Goal: Complete application form

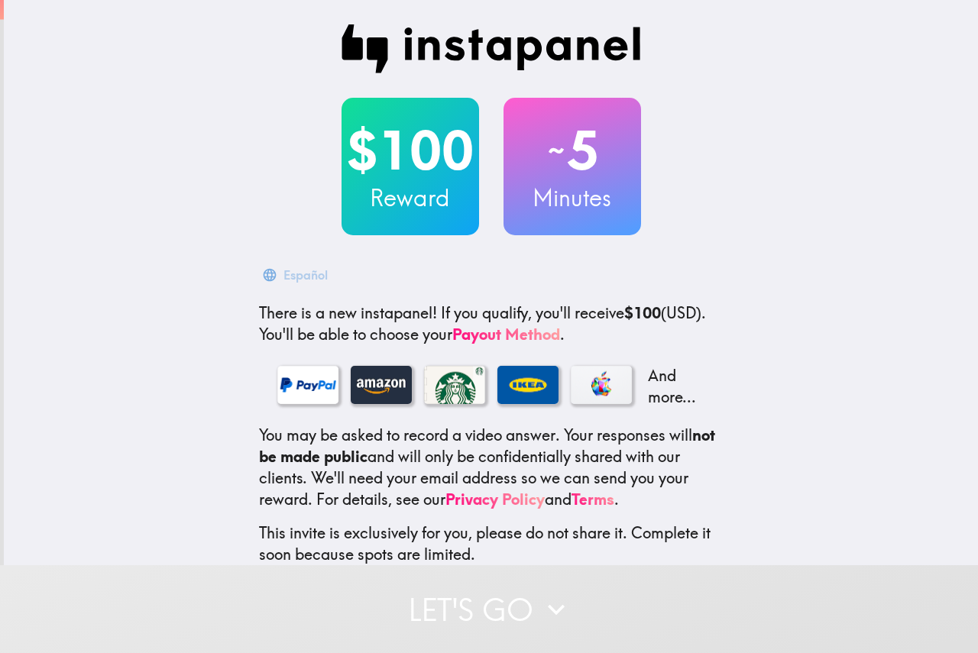
scroll to position [91, 0]
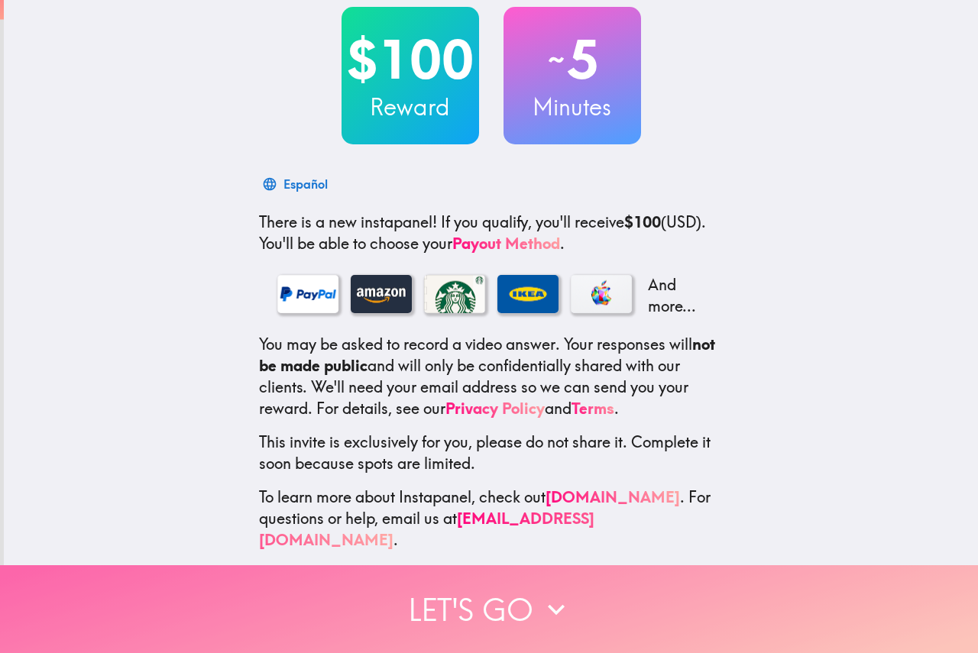
click at [585, 594] on button "Let's go" at bounding box center [489, 610] width 978 height 88
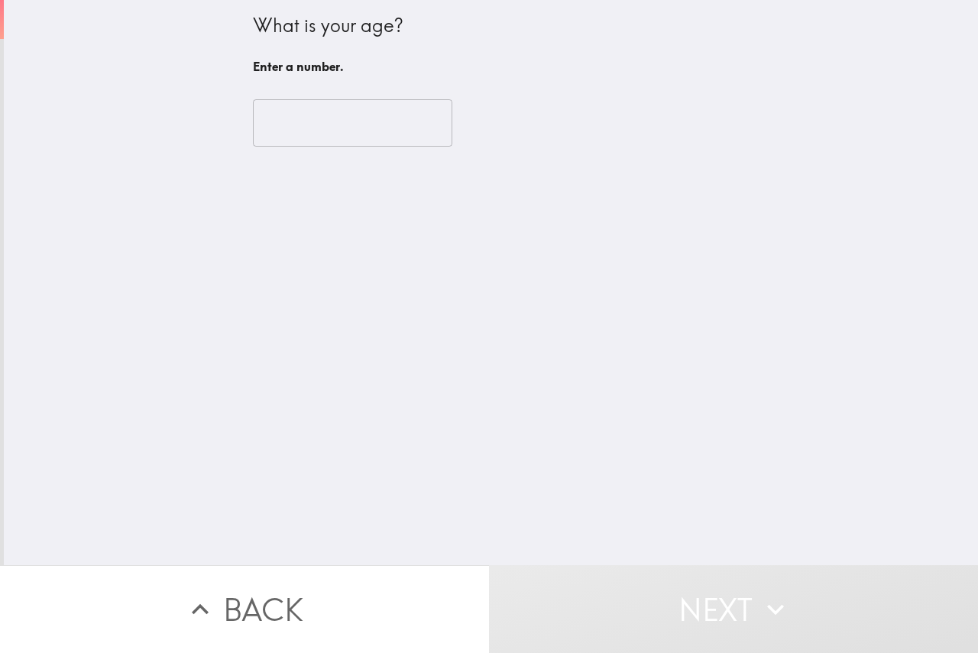
click at [311, 137] on input "number" at bounding box center [352, 122] width 199 height 47
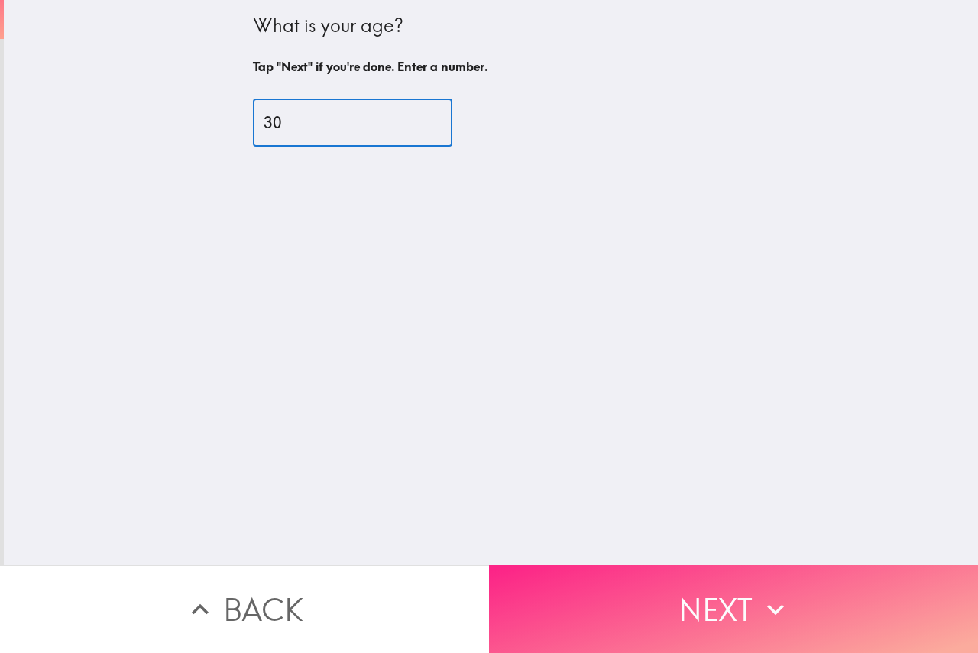
type input "30"
click at [595, 600] on button "Next" at bounding box center [733, 610] width 489 height 88
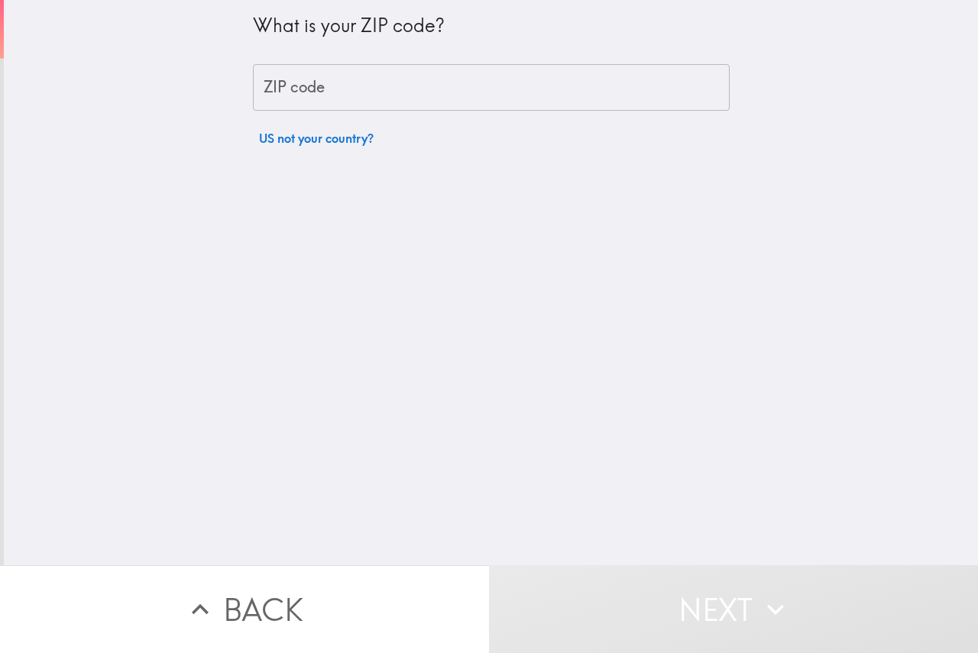
click at [341, 68] on input "ZIP code" at bounding box center [491, 87] width 477 height 47
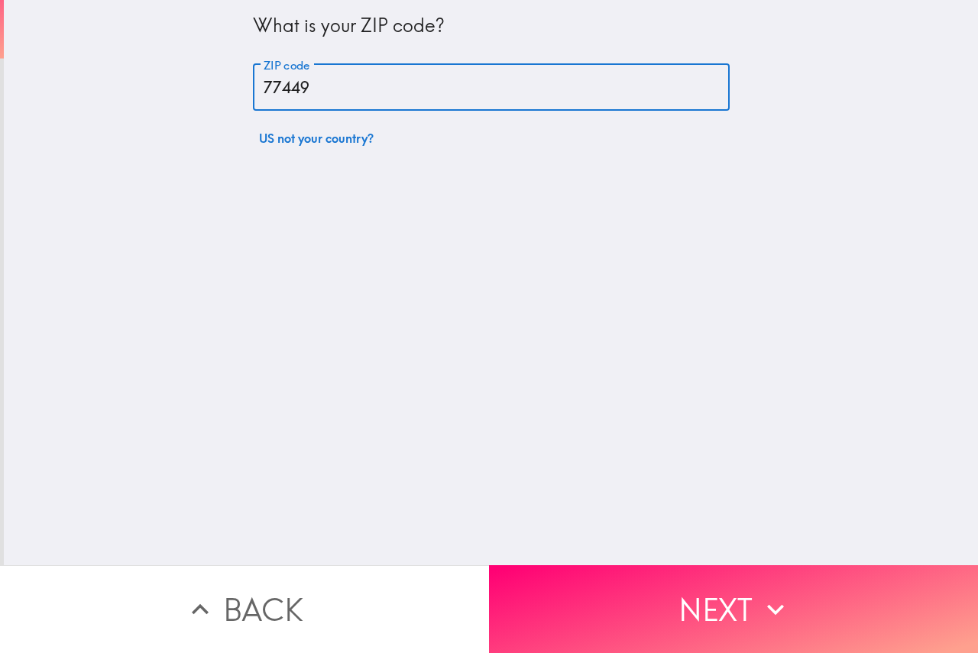
type input "77449"
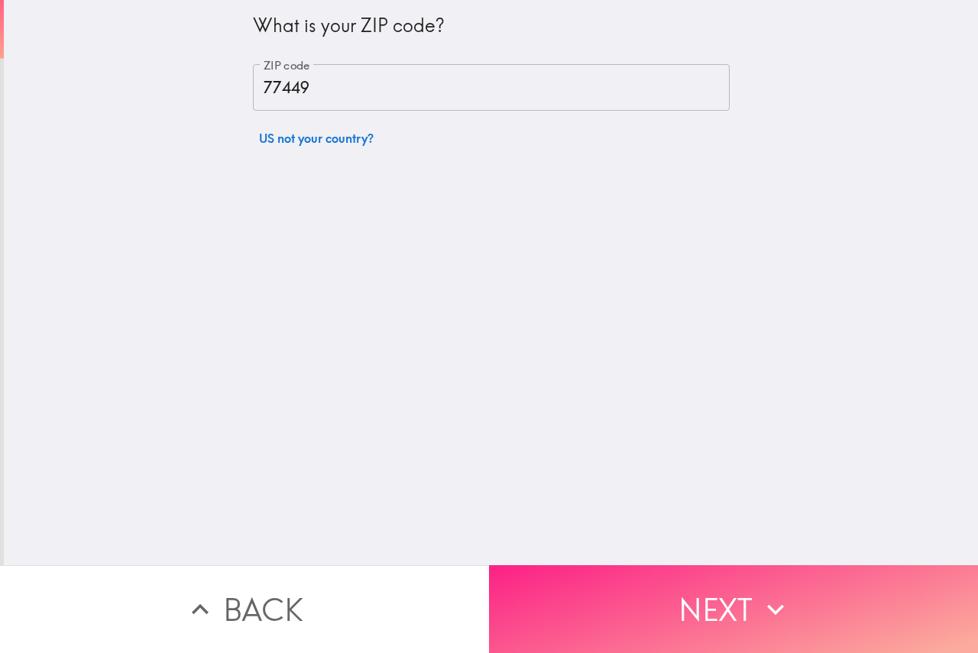
click at [702, 621] on button "Next" at bounding box center [733, 610] width 489 height 88
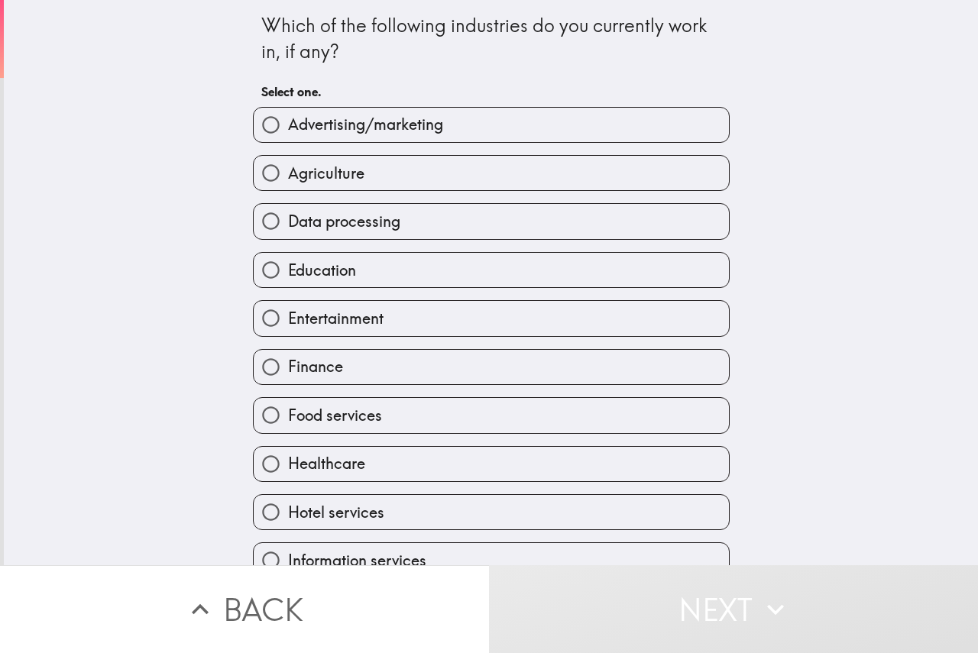
click at [391, 466] on label "Healthcare" at bounding box center [491, 464] width 475 height 34
click at [288, 466] on input "Healthcare" at bounding box center [271, 464] width 34 height 34
radio input "true"
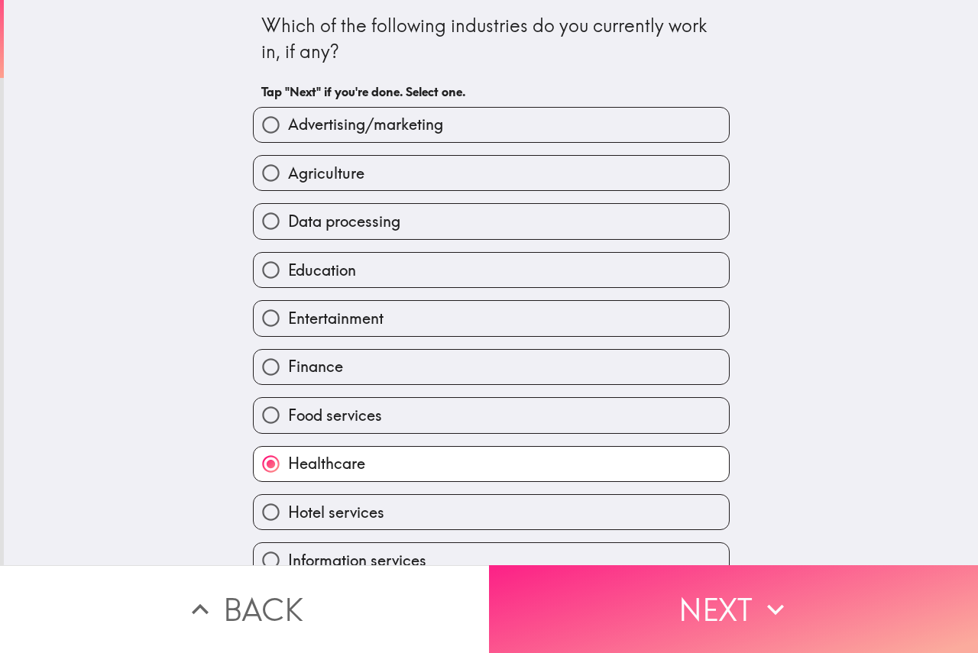
click at [608, 600] on button "Next" at bounding box center [733, 610] width 489 height 88
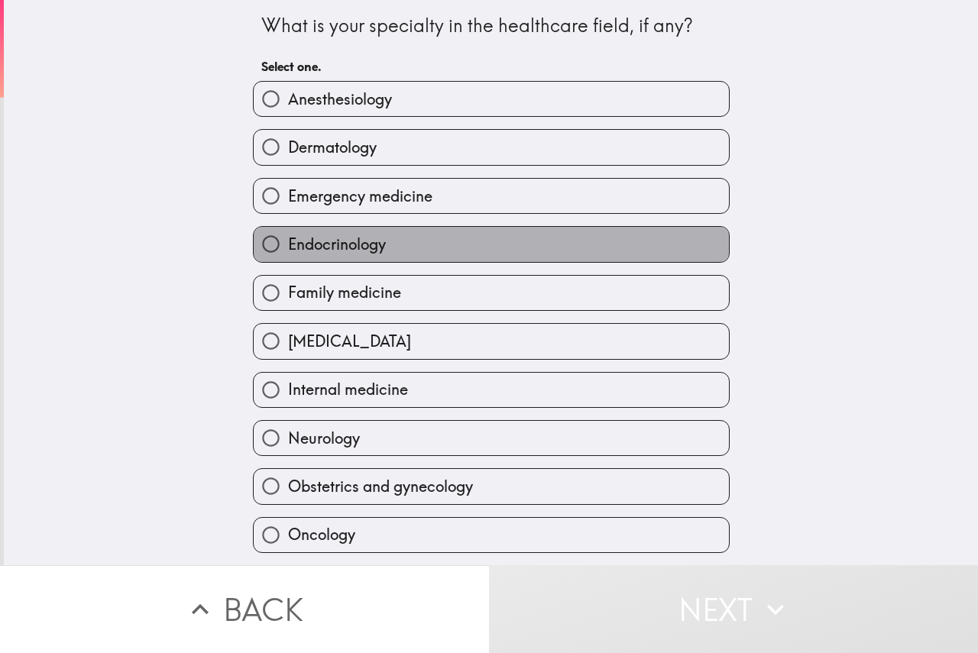
click at [382, 242] on label "Endocrinology" at bounding box center [491, 244] width 475 height 34
click at [288, 242] on input "Endocrinology" at bounding box center [271, 244] width 34 height 34
radio input "true"
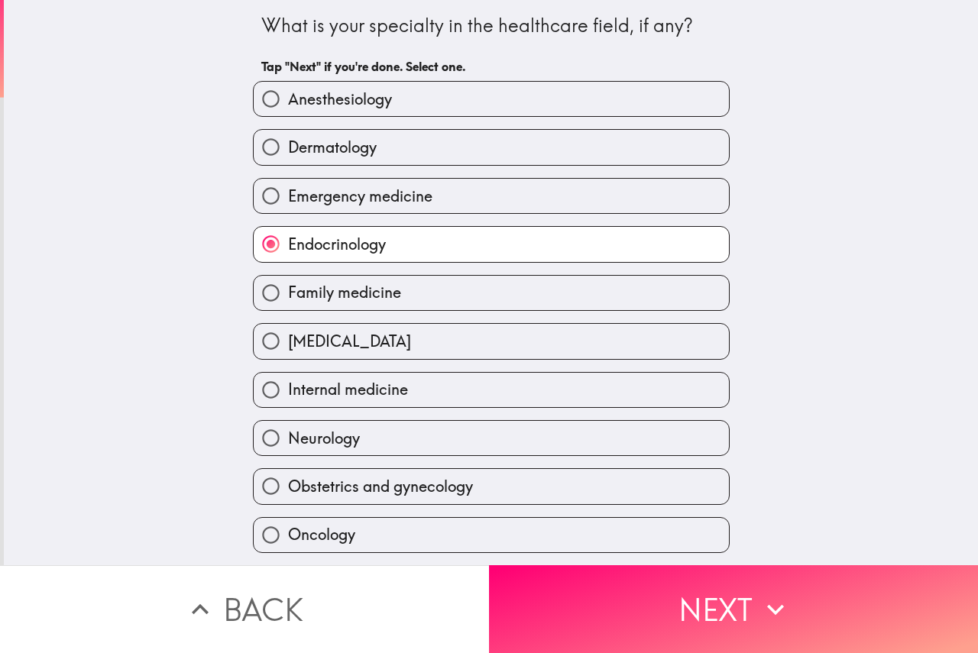
click at [648, 611] on button "Next" at bounding box center [733, 610] width 489 height 88
